Goal: Use online tool/utility: Utilize a website feature to perform a specific function

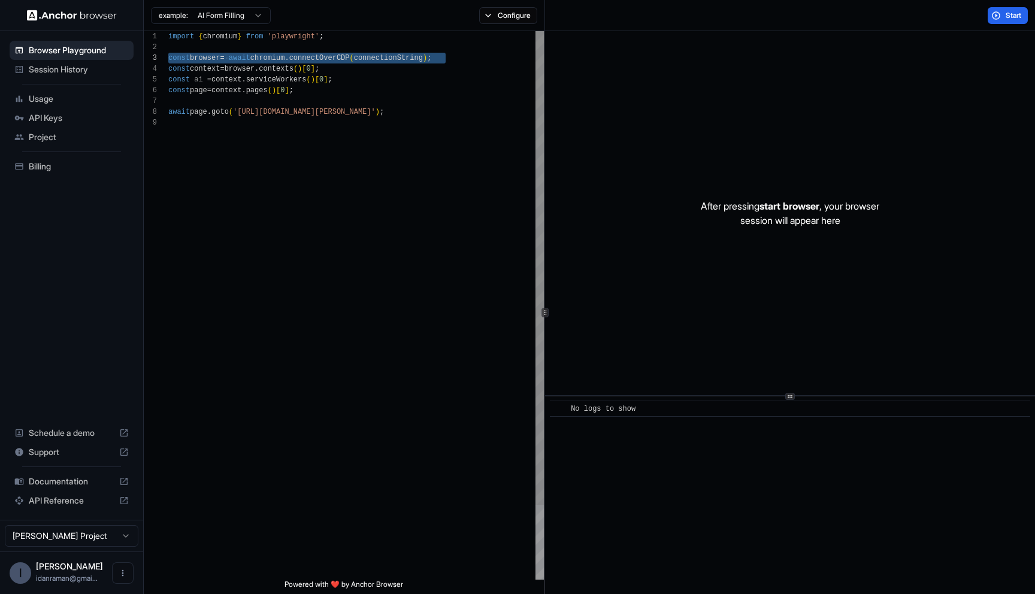
scroll to position [22, 0]
click at [522, 26] on div "example: AI Form Filling Configure" at bounding box center [344, 15] width 401 height 31
click at [522, 24] on div "example: AI Form Filling Configure" at bounding box center [344, 15] width 401 height 31
click at [522, 21] on button "Configure" at bounding box center [508, 15] width 58 height 17
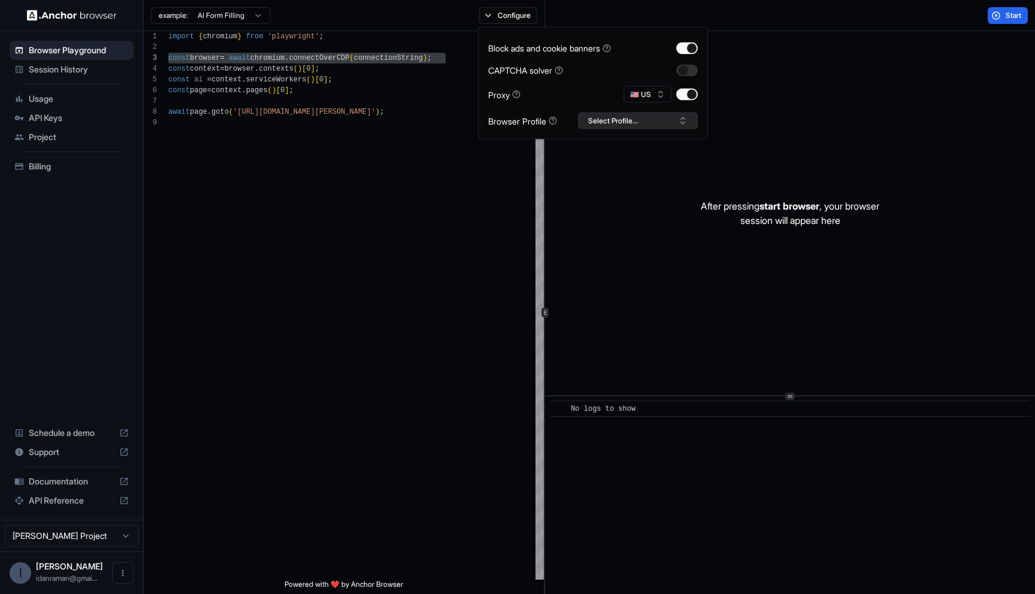
click at [591, 122] on button "Select Profile..." at bounding box center [638, 121] width 120 height 17
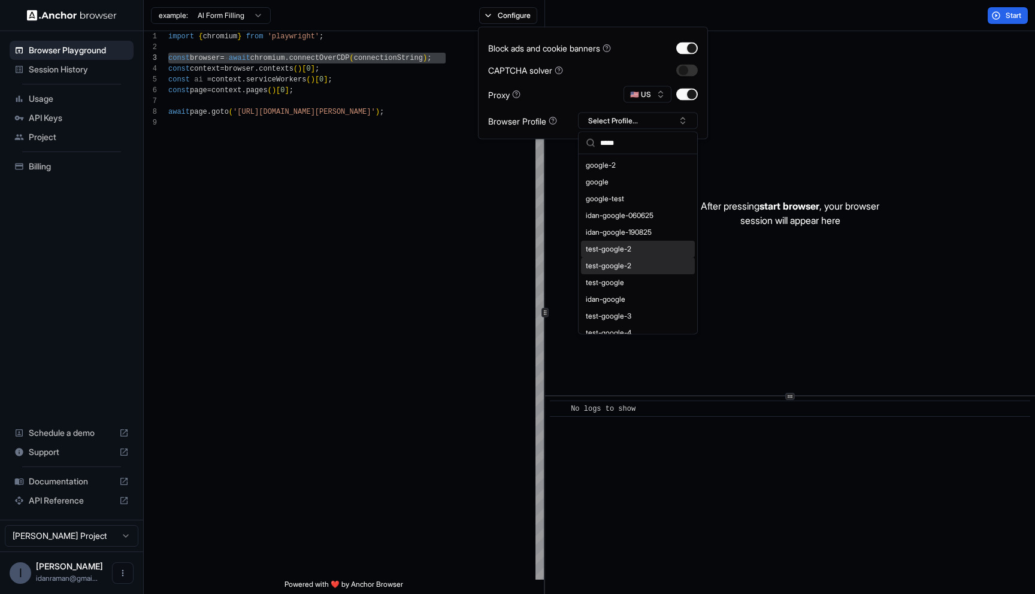
scroll to position [26, 0]
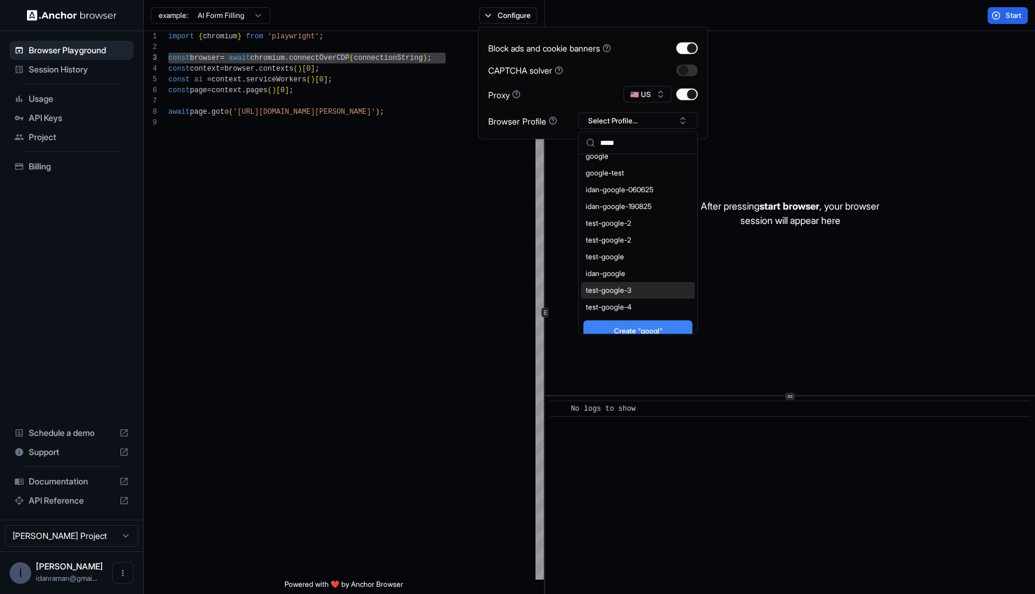
type input "*****"
click at [627, 285] on div "test-google-3" at bounding box center [638, 290] width 114 height 17
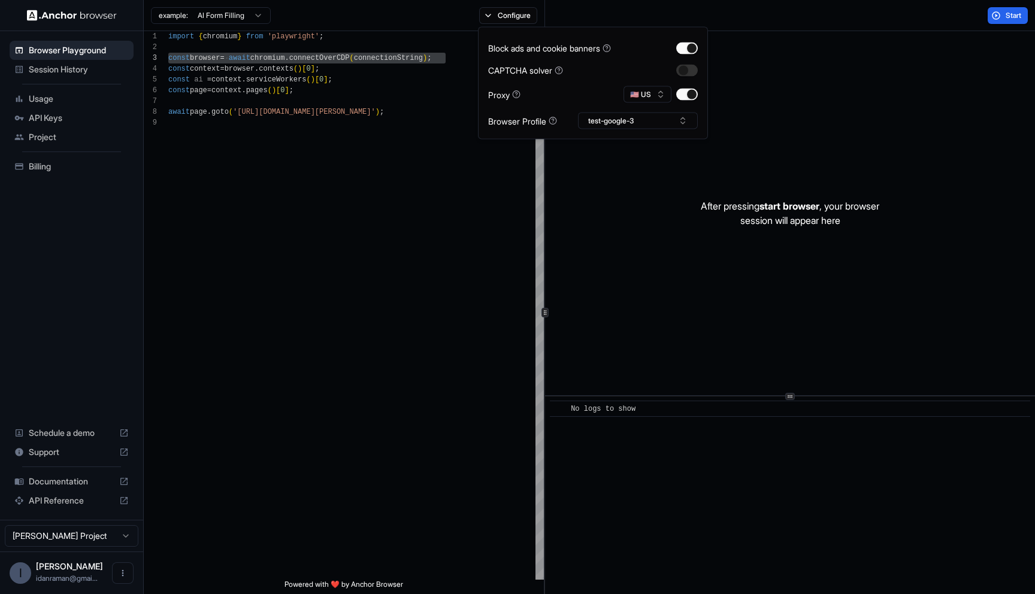
click at [624, 205] on div "After pressing start browser , your browser session will appear here" at bounding box center [790, 213] width 490 height 364
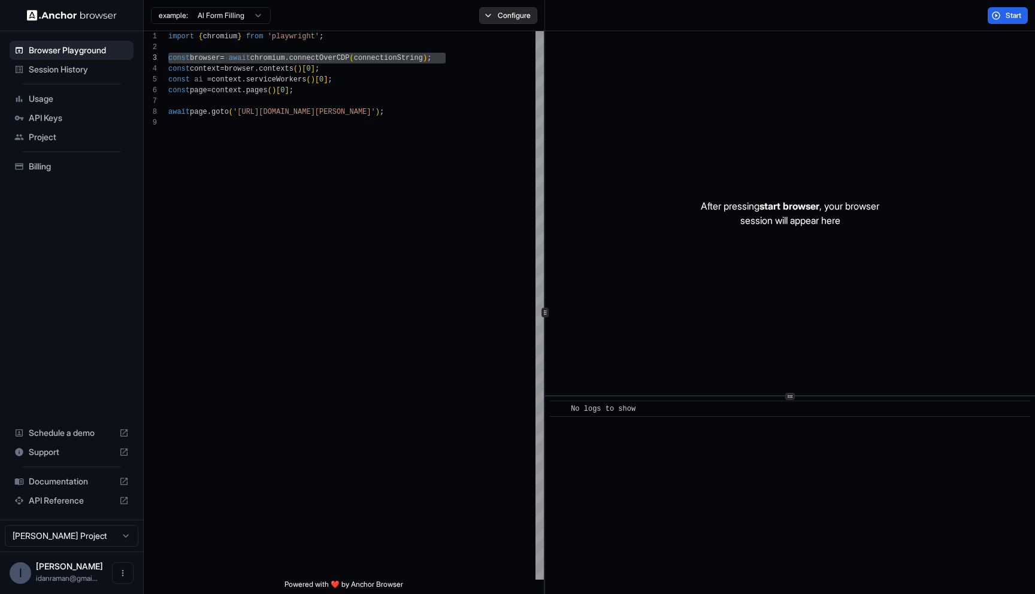
click at [502, 17] on button "Configure" at bounding box center [508, 15] width 58 height 17
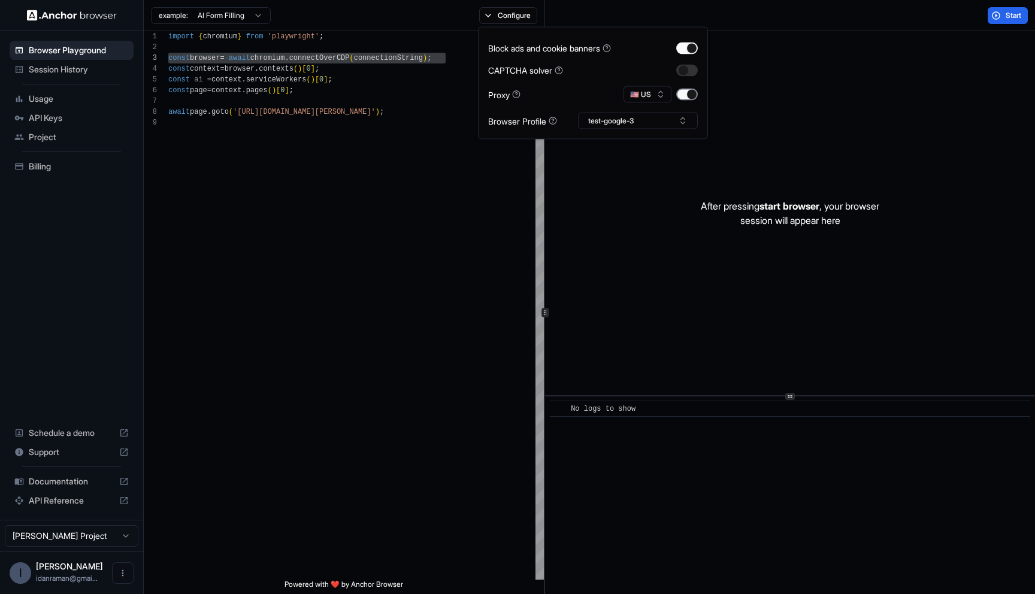
click at [696, 90] on button "button" at bounding box center [687, 95] width 22 height 12
click at [680, 196] on div "After pressing start browser , your browser session will appear here" at bounding box center [790, 213] width 490 height 364
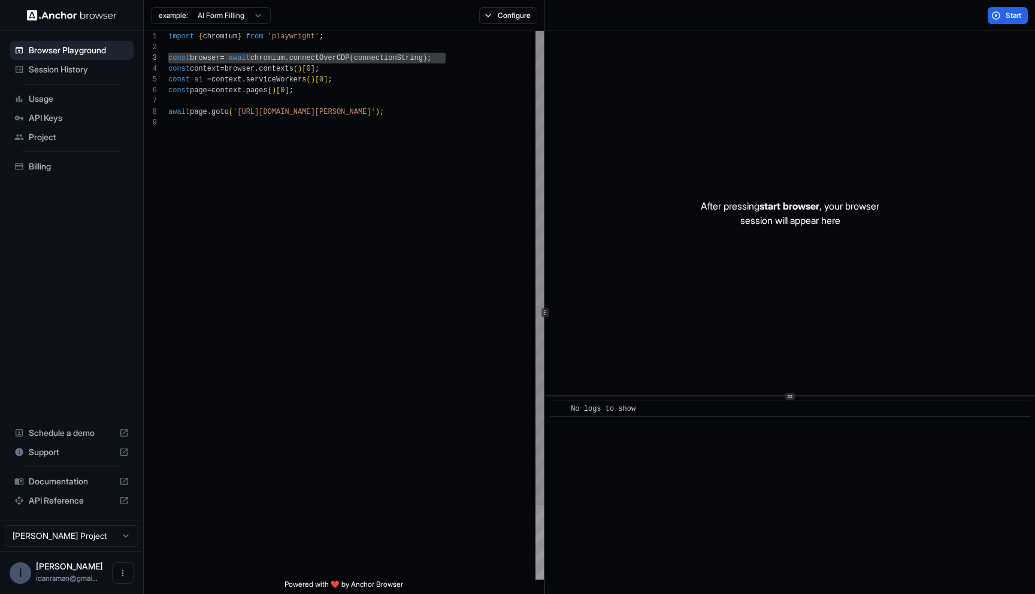
scroll to position [86, 0]
click at [370, 238] on div "import { chromium } from 'playwright' ; const browser = await chromium . connec…" at bounding box center [355, 348] width 375 height 635
click at [1017, 17] on span "Start" at bounding box center [1013, 16] width 17 height 10
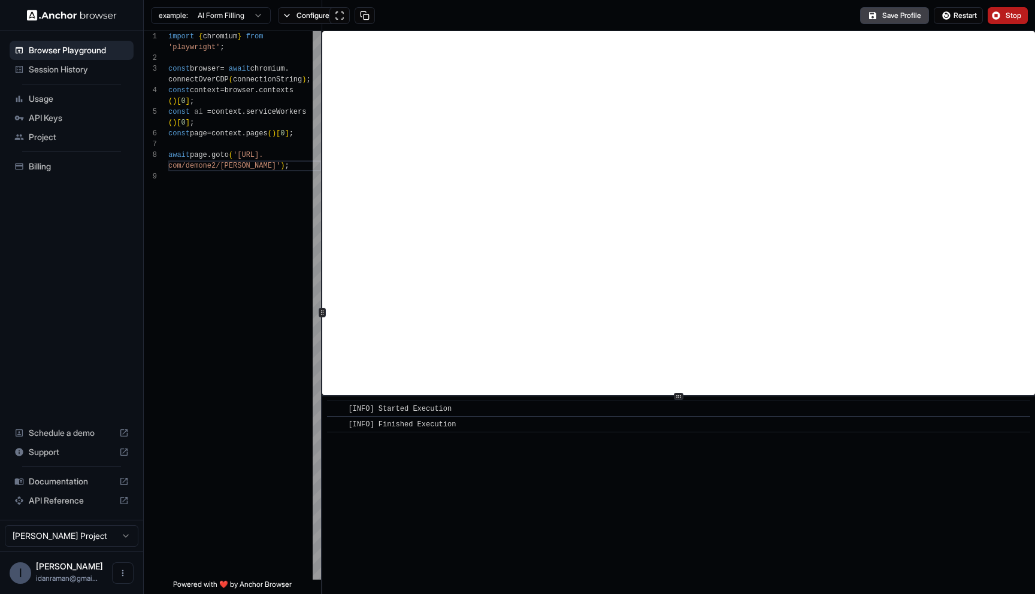
type textarea "**********"
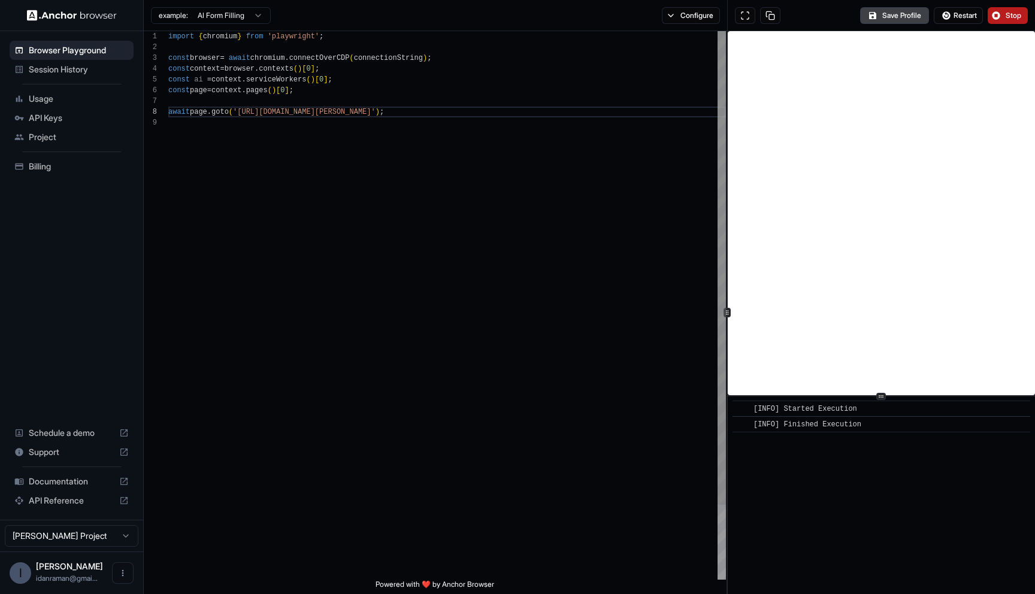
click at [728, 251] on div "**********" at bounding box center [589, 312] width 891 height 563
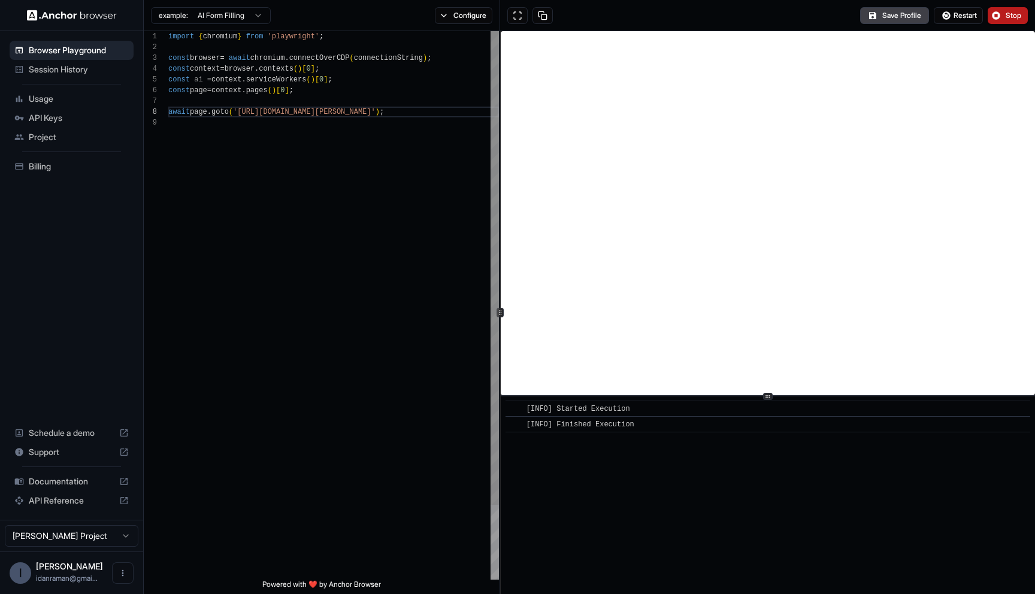
click at [500, 276] on div at bounding box center [500, 312] width 1 height 563
click at [961, 14] on span "Restart" at bounding box center [964, 16] width 23 height 10
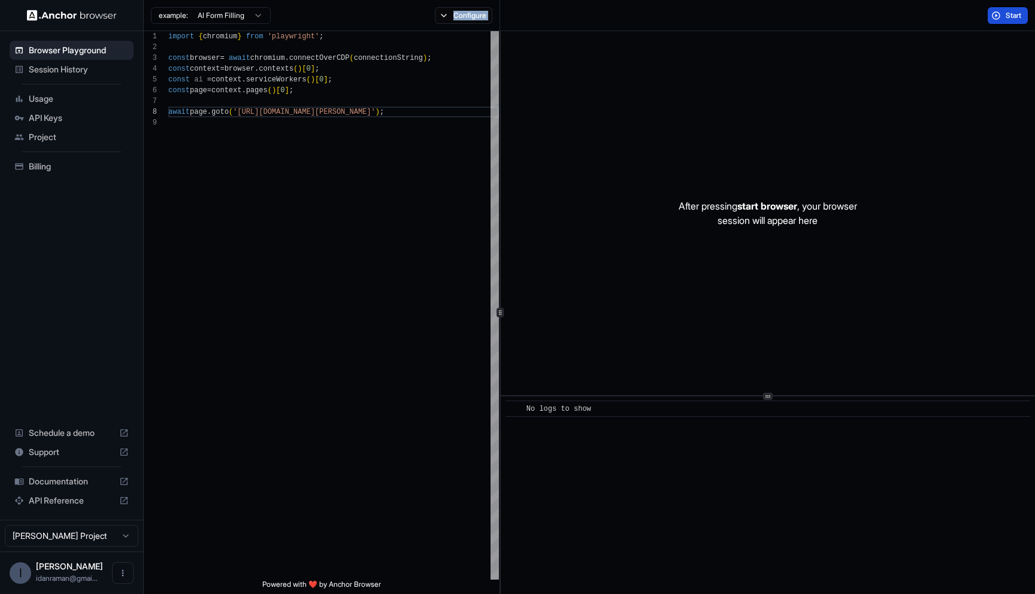
drag, startPoint x: 501, startPoint y: -42, endPoint x: 443, endPoint y: -51, distance: 58.9
click at [443, 0] on html "**********" at bounding box center [517, 297] width 1035 height 594
